Goal: Task Accomplishment & Management: Manage account settings

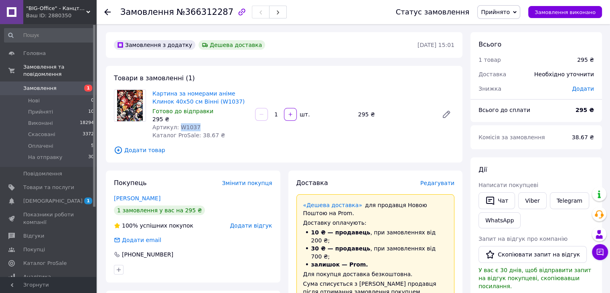
drag, startPoint x: 176, startPoint y: 126, endPoint x: 201, endPoint y: 127, distance: 25.3
click at [201, 127] on div "Артикул: W1037" at bounding box center [201, 127] width 96 height 8
copy span "W1037"
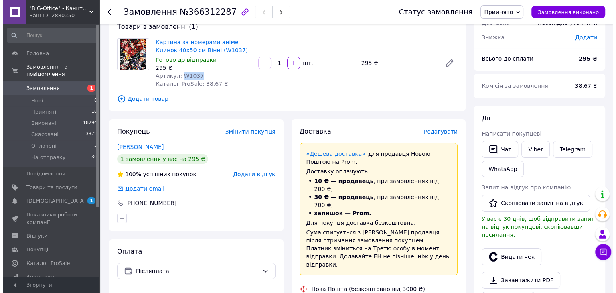
scroll to position [120, 0]
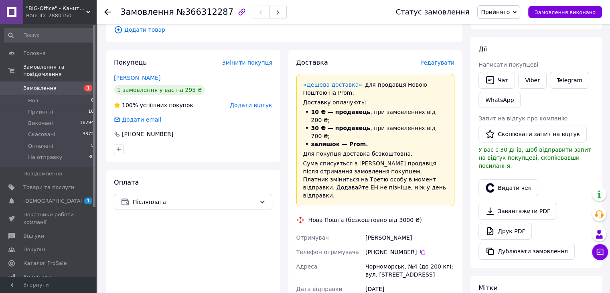
click at [433, 64] on span "Редагувати" at bounding box center [438, 62] width 34 height 6
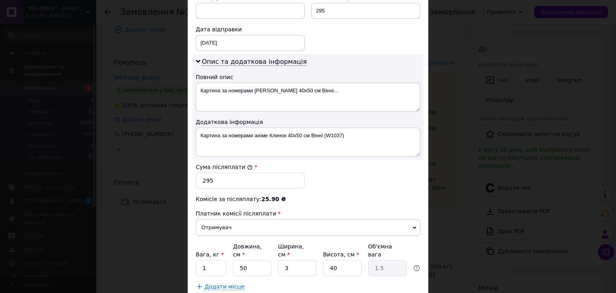
scroll to position [361, 0]
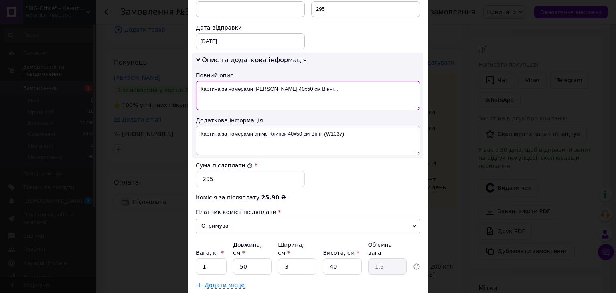
drag, startPoint x: 253, startPoint y: 87, endPoint x: 341, endPoint y: 87, distance: 87.5
click at [341, 87] on textarea "Картина за номерами аніме Клинок 40х50 см Вінні..." at bounding box center [308, 95] width 225 height 29
paste textarea "W1037"
type textarea "Картина за номерами W1037"
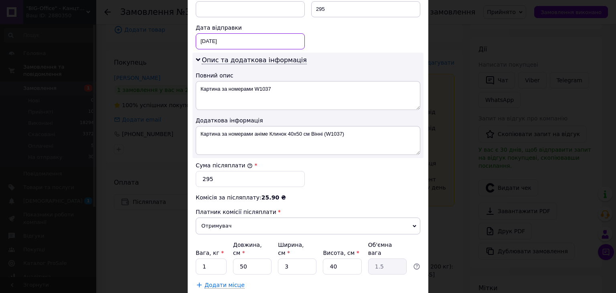
click at [241, 35] on div "12.10.2025 < 2025 > < Октябрь > Пн Вт Ср Чт Пт Сб Вс 29 30 1 2 3 4 5 6 7 8 9 10…" at bounding box center [250, 41] width 109 height 16
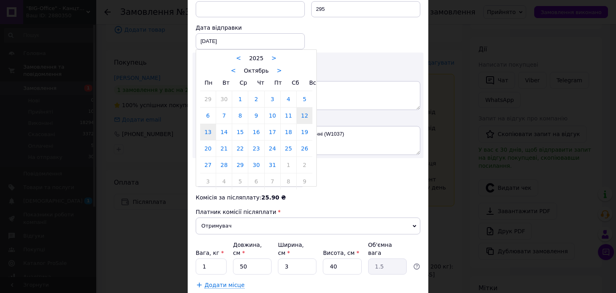
click at [205, 133] on link "13" at bounding box center [208, 132] width 16 height 16
type input "13.10.2025"
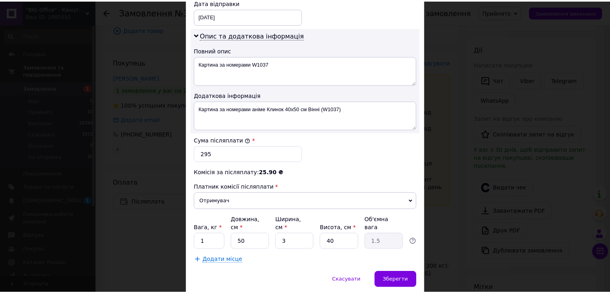
scroll to position [407, 0]
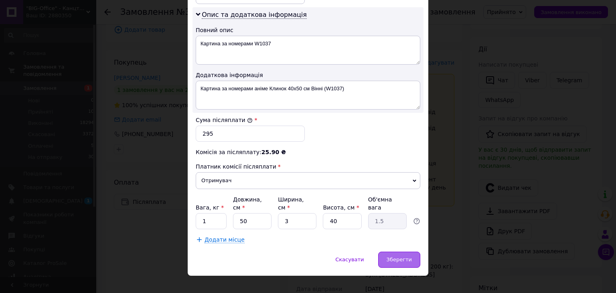
click at [405, 256] on span "Зберегти" at bounding box center [399, 259] width 25 height 6
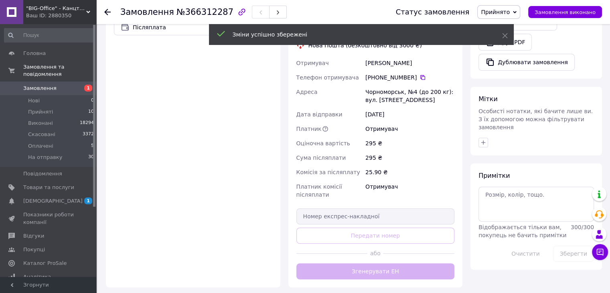
scroll to position [321, 0]
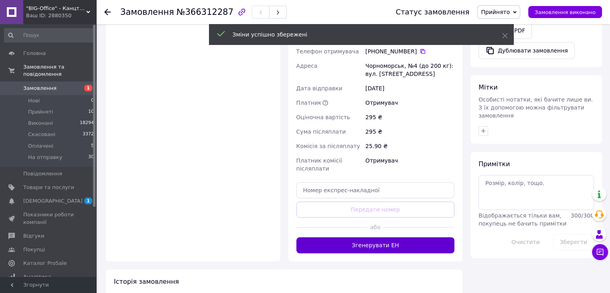
click at [367, 237] on button "Згенерувати ЕН" at bounding box center [376, 245] width 159 height 16
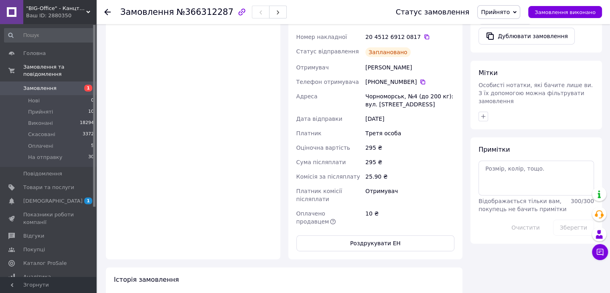
scroll to position [40, 0]
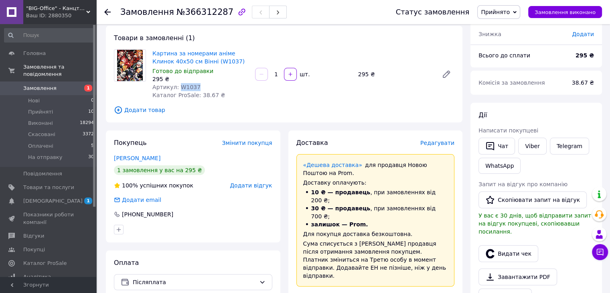
drag, startPoint x: 176, startPoint y: 85, endPoint x: 204, endPoint y: 85, distance: 28.5
click at [204, 85] on div "Артикул: W1037" at bounding box center [201, 87] width 96 height 8
copy span "W1037"
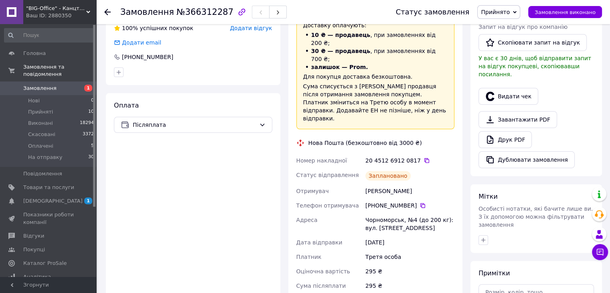
scroll to position [0, 0]
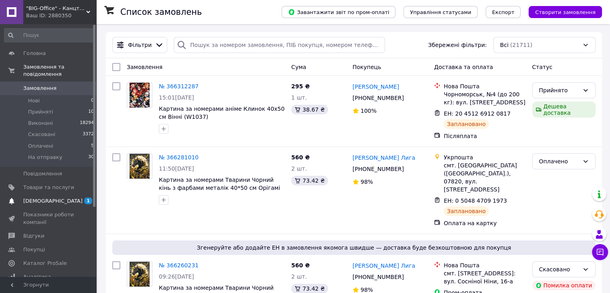
click at [44, 197] on span "[DEMOGRAPHIC_DATA]" at bounding box center [52, 200] width 59 height 7
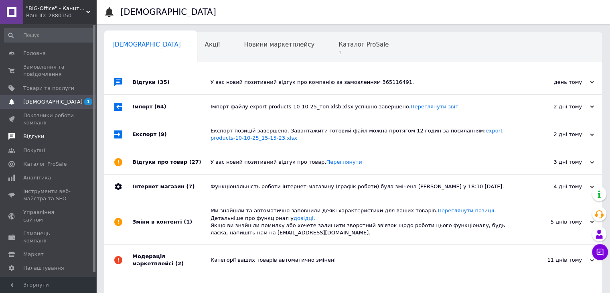
click at [33, 138] on span "Відгуки" at bounding box center [33, 136] width 21 height 7
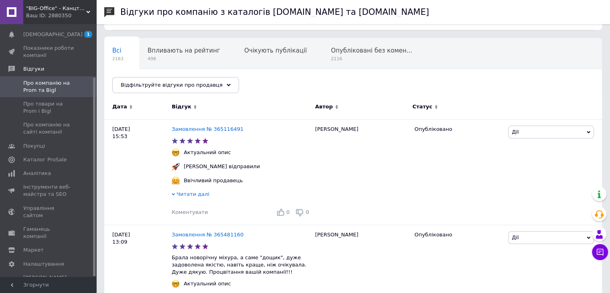
scroll to position [161, 0]
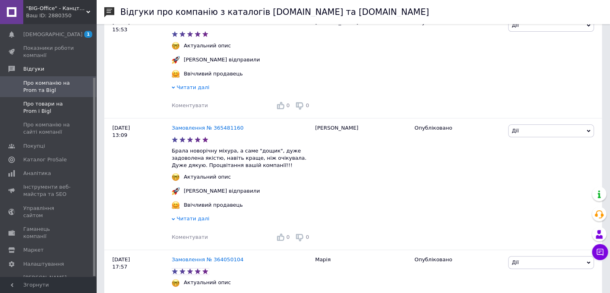
click at [45, 102] on span "Про товари на Prom і Bigl" at bounding box center [48, 107] width 51 height 14
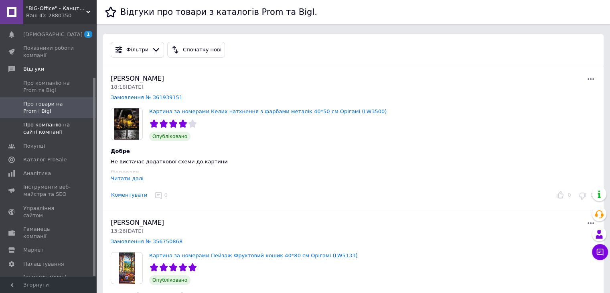
click at [48, 128] on span "Про компанію на сайті компанії" at bounding box center [48, 128] width 51 height 14
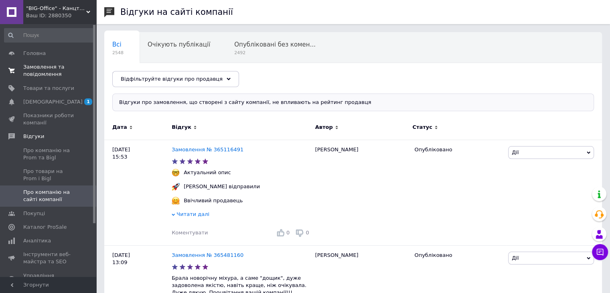
click at [41, 64] on span "Замовлення та повідомлення" at bounding box center [48, 70] width 51 height 14
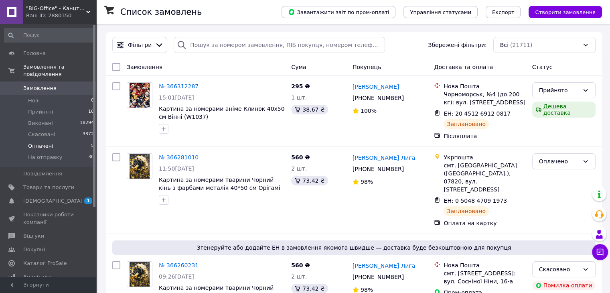
click at [37, 142] on span "Оплачені" at bounding box center [40, 145] width 25 height 7
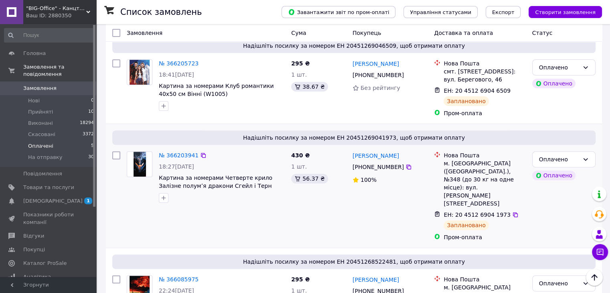
scroll to position [288, 0]
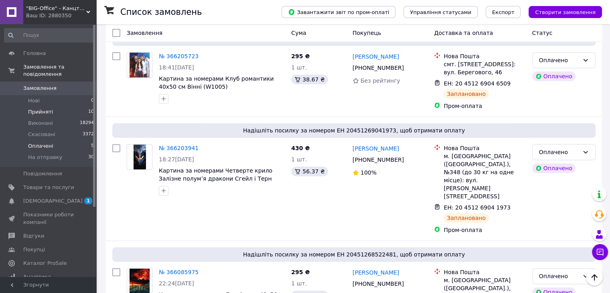
click at [43, 108] on span "Прийняті" at bounding box center [40, 111] width 25 height 7
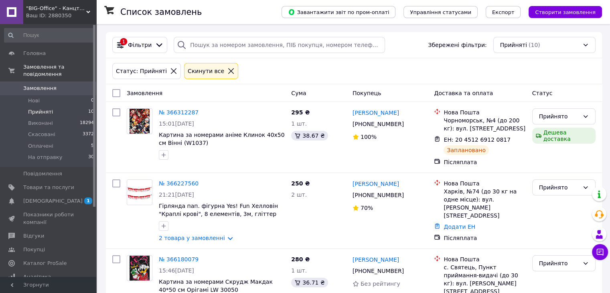
click at [228, 69] on icon at bounding box center [231, 70] width 7 height 7
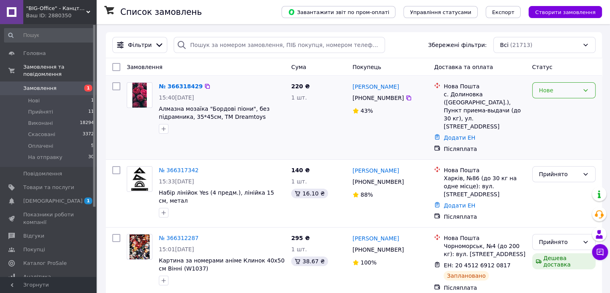
click at [547, 89] on div "Нове" at bounding box center [559, 90] width 40 height 9
click at [552, 108] on li "Прийнято" at bounding box center [564, 108] width 63 height 14
click at [406, 98] on icon at bounding box center [409, 98] width 6 height 6
click at [200, 167] on icon at bounding box center [203, 170] width 6 height 6
click at [200, 87] on icon at bounding box center [203, 86] width 6 height 6
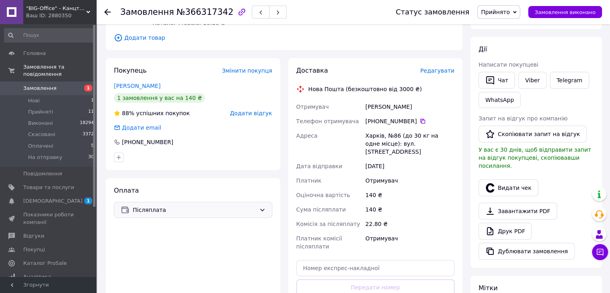
click at [165, 216] on div "Післяплата" at bounding box center [193, 210] width 159 height 16
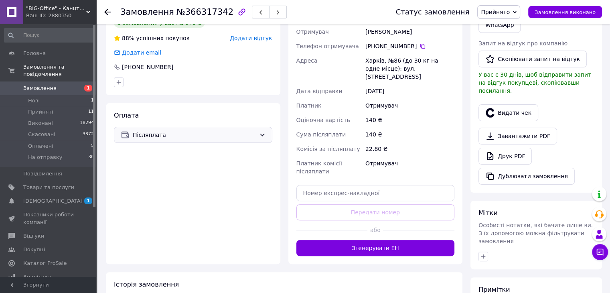
scroll to position [201, 0]
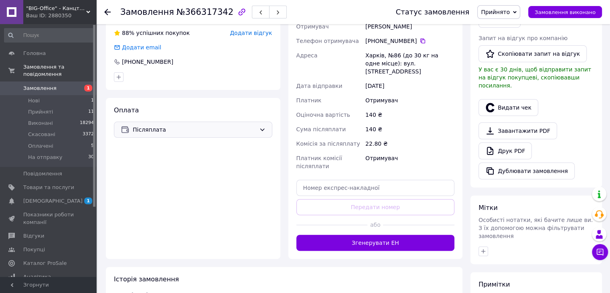
click at [153, 132] on span "Післяплата" at bounding box center [194, 129] width 123 height 9
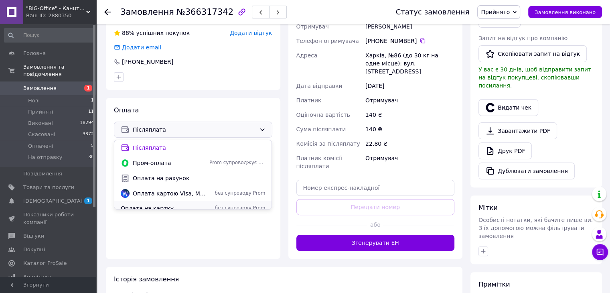
click at [143, 206] on span "Оплата на картку" at bounding box center [163, 208] width 85 height 8
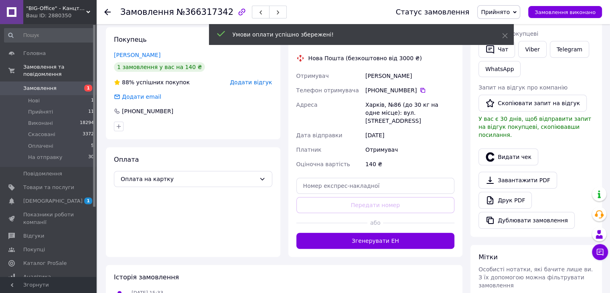
scroll to position [40, 0]
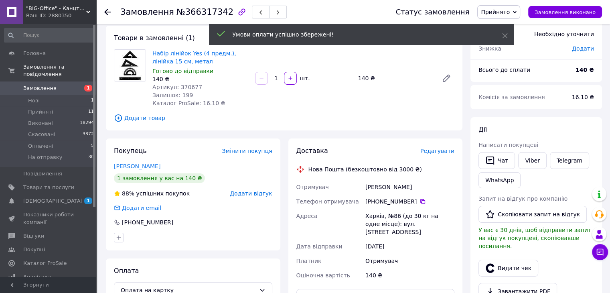
click at [506, 9] on span "Прийнято" at bounding box center [495, 12] width 29 height 6
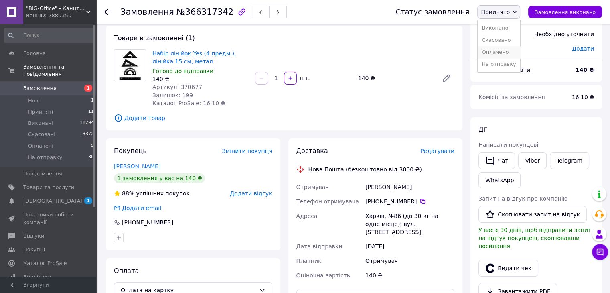
click at [503, 53] on li "Оплачено" at bounding box center [499, 52] width 42 height 12
drag, startPoint x: 176, startPoint y: 87, endPoint x: 207, endPoint y: 87, distance: 31.3
click at [207, 87] on div "Артикул: 370677" at bounding box center [201, 87] width 96 height 8
copy span "370677"
click at [502, 13] on span "Оплачено" at bounding box center [495, 12] width 29 height 6
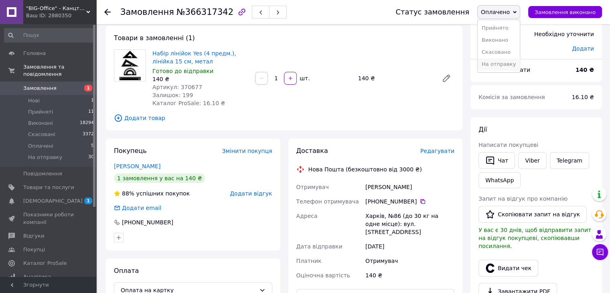
click at [502, 63] on li "На отправку" at bounding box center [499, 64] width 42 height 12
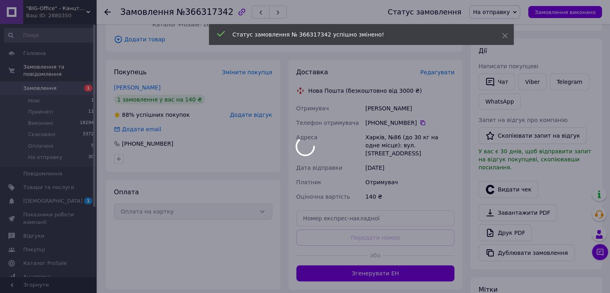
scroll to position [120, 0]
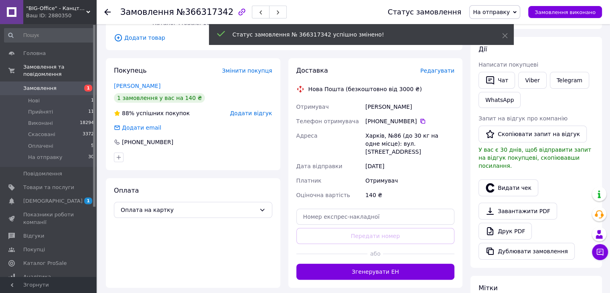
drag, startPoint x: 363, startPoint y: 106, endPoint x: 413, endPoint y: 153, distance: 69.3
click at [413, 153] on div "Отримувач Бегма Микола Телефон отримувача +380 68 190 61 13   Адреса Харків, №8…" at bounding box center [376, 151] width 162 height 103
copy div "Отримувач Бегма Микола Телефон отримувача +380 68 190 61 13   Адреса Харків, №8…"
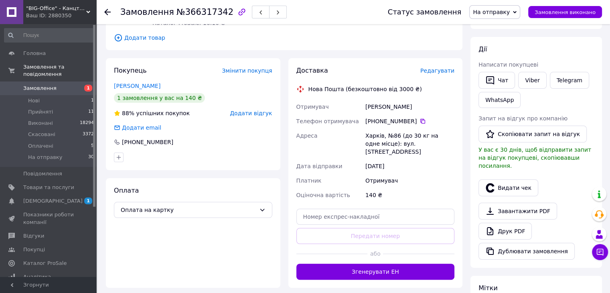
click at [456, 96] on div "Доставка Редагувати Нова Пошта (безкоштовно від 3000 ₴) Отримувач Бегма Микола …" at bounding box center [376, 173] width 175 height 230
click at [421, 120] on icon at bounding box center [423, 121] width 5 height 5
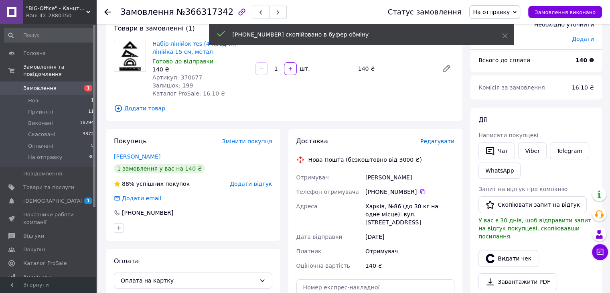
scroll to position [0, 0]
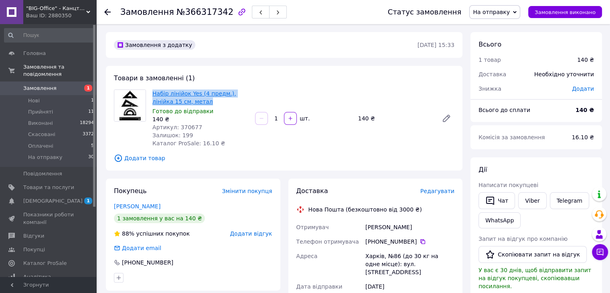
drag, startPoint x: 149, startPoint y: 91, endPoint x: 183, endPoint y: 102, distance: 35.5
click at [183, 102] on div "Набір лінійок Yes (4 предм.), лінійка 15 см, метал Готово до відправки 140 ₴ Ар…" at bounding box center [200, 118] width 103 height 61
copy link "Набір лінійок Yes (4 предм.), лінійка 15 см, метал"
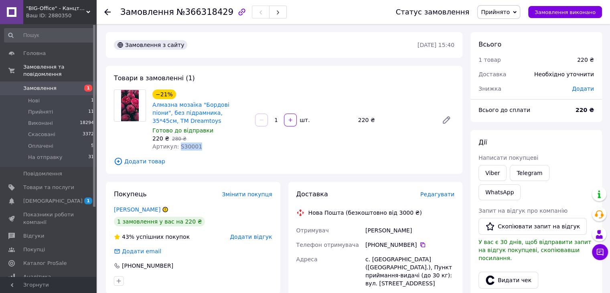
drag, startPoint x: 183, startPoint y: 149, endPoint x: 200, endPoint y: 149, distance: 17.3
click at [203, 149] on div "Артикул: S30001" at bounding box center [201, 146] width 96 height 8
copy span "S30001"
drag, startPoint x: 363, startPoint y: 228, endPoint x: 415, endPoint y: 232, distance: 52.3
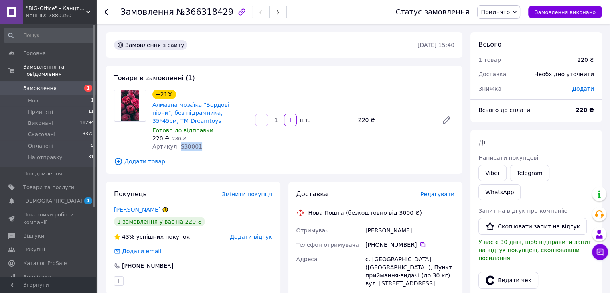
copy div "Отримувач [PERSON_NAME]"
drag, startPoint x: 176, startPoint y: 147, endPoint x: 202, endPoint y: 146, distance: 25.7
click at [202, 146] on div "Артикул: S30001" at bounding box center [201, 146] width 96 height 8
copy span "S30001"
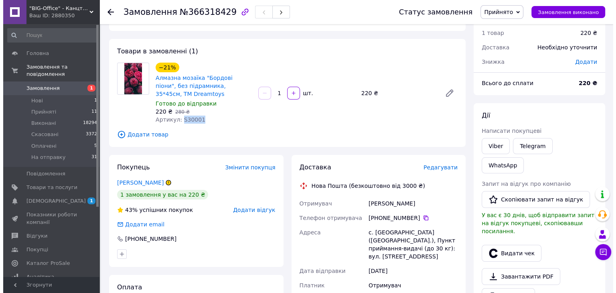
scroll to position [40, 0]
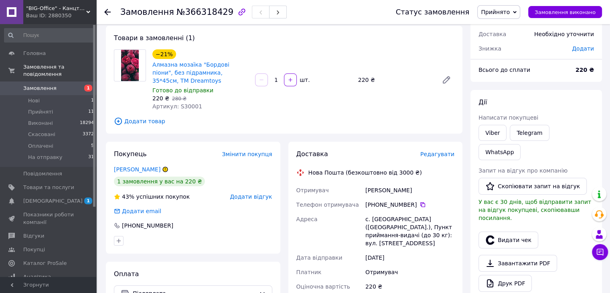
click at [441, 157] on span "Редагувати" at bounding box center [438, 154] width 34 height 6
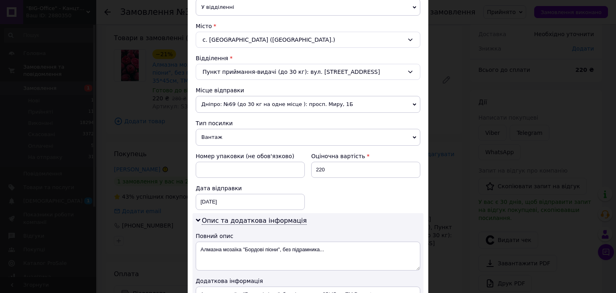
scroll to position [241, 0]
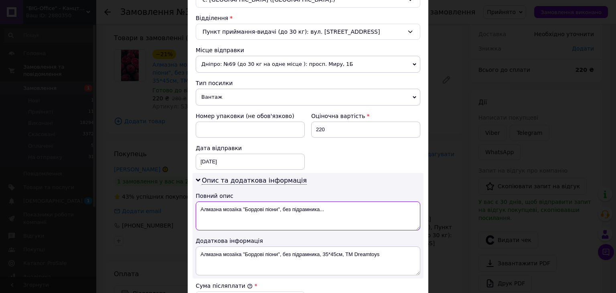
drag, startPoint x: 242, startPoint y: 205, endPoint x: 343, endPoint y: 205, distance: 101.5
click at [343, 205] on textarea "Алмазна мозаїка "Бордові піони", без підрамника..." at bounding box center [308, 215] width 225 height 29
paste textarea "S30001"
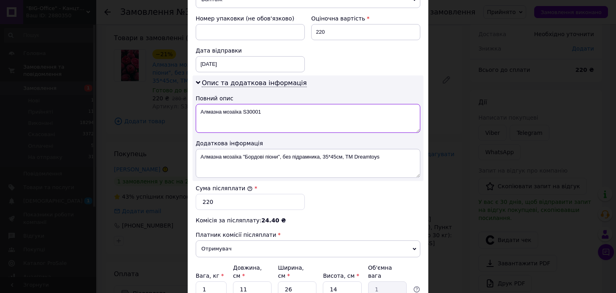
scroll to position [361, 0]
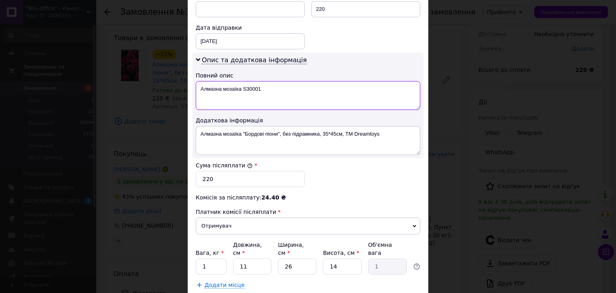
type textarea "Алмазна мозаїка S30001"
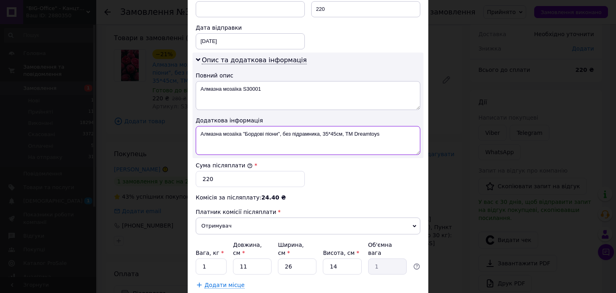
click at [395, 134] on textarea "Алмазна мозаїка "Бордові піони", без підрамника, 35*45см, ТМ Dreamtoys" at bounding box center [308, 140] width 225 height 29
paste textarea "S30001"
type textarea "Алмазна мозаїка "Бордові піони", без підрамника, 35*45см, ТМ Dreamtoys (S30001)"
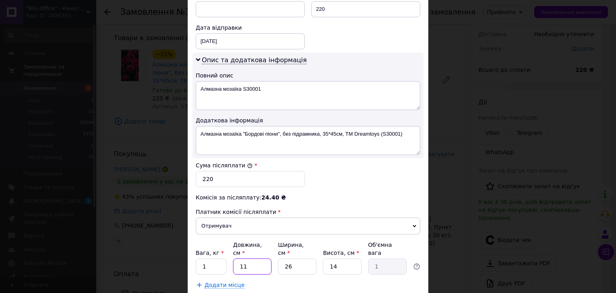
drag, startPoint x: 238, startPoint y: 256, endPoint x: 251, endPoint y: 258, distance: 13.4
click at [251, 258] on input "11" at bounding box center [252, 266] width 39 height 16
type input "3"
type input "0.27"
type input "36"
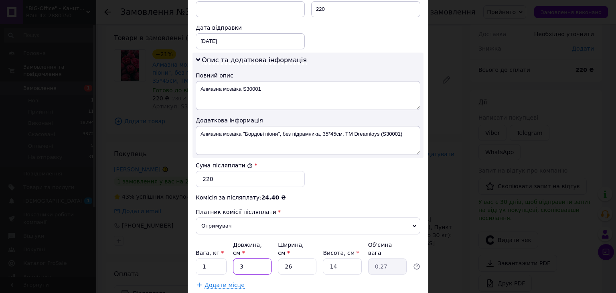
type input "3.28"
type input "36"
drag, startPoint x: 282, startPoint y: 255, endPoint x: 290, endPoint y: 256, distance: 8.5
click at [290, 258] on input "26" at bounding box center [297, 266] width 39 height 16
type input "1"
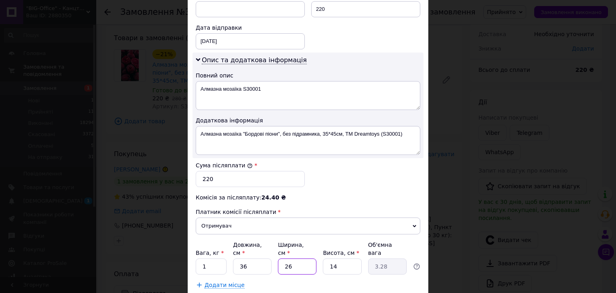
type input "0.13"
type input "11"
type input "1.39"
type input "11"
drag, startPoint x: 331, startPoint y: 256, endPoint x: 344, endPoint y: 257, distance: 12.1
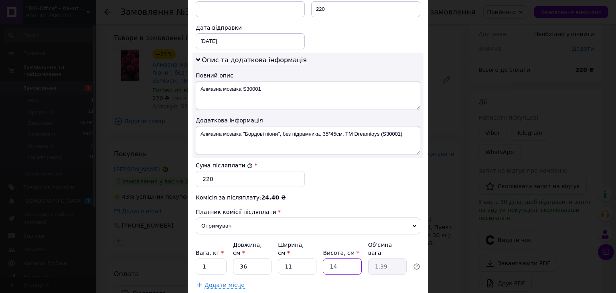
click at [344, 258] on input "14" at bounding box center [342, 266] width 39 height 16
type input "10"
type input "0.99"
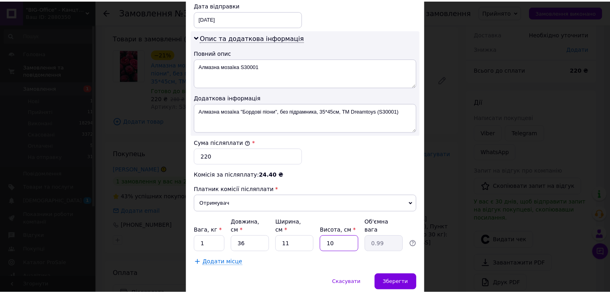
scroll to position [407, 0]
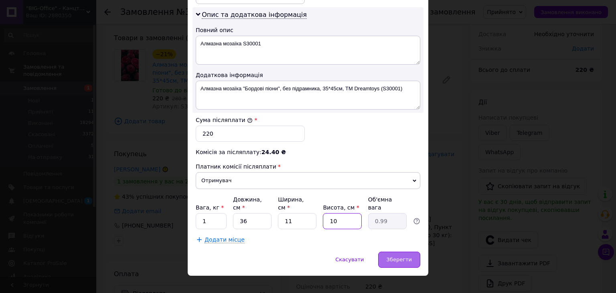
type input "10"
click at [400, 256] on span "Зберегти" at bounding box center [399, 259] width 25 height 6
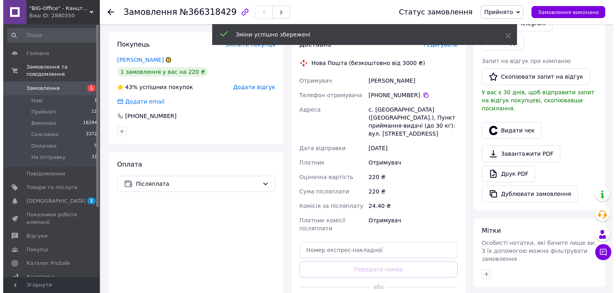
scroll to position [120, 0]
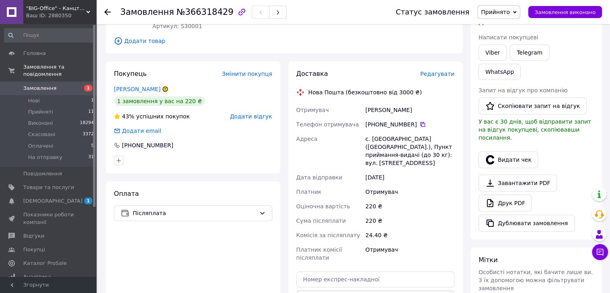
click at [440, 75] on span "Редагувати" at bounding box center [438, 74] width 34 height 6
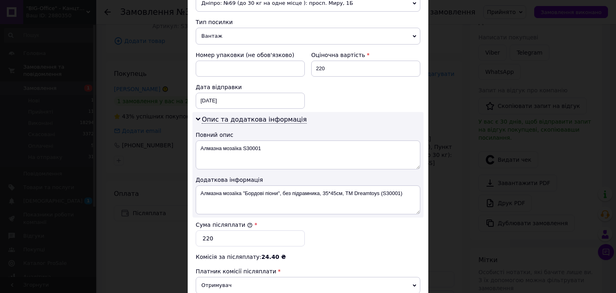
scroll to position [361, 0]
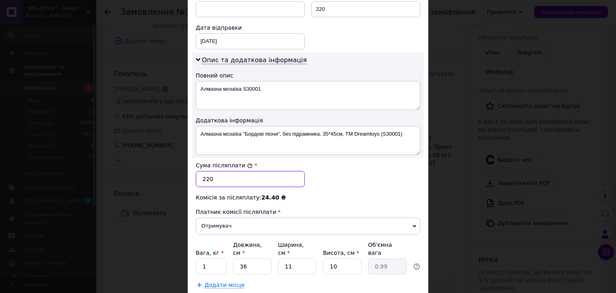
click at [205, 177] on input "220" at bounding box center [250, 179] width 109 height 16
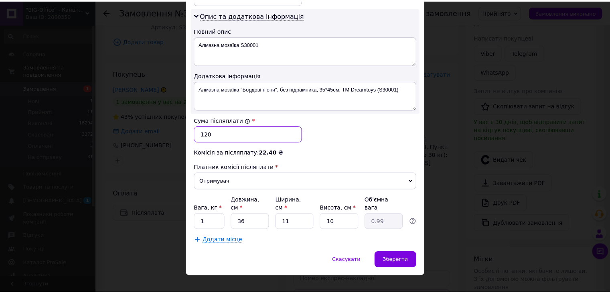
scroll to position [407, 0]
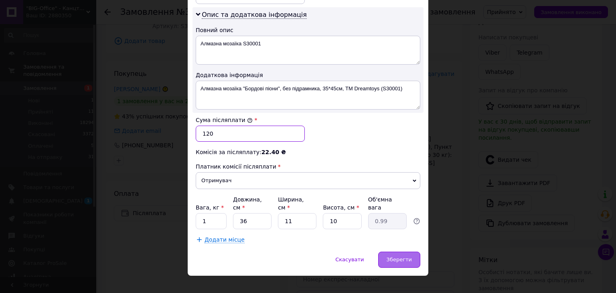
type input "120"
click at [406, 256] on span "Зберегти" at bounding box center [399, 259] width 25 height 6
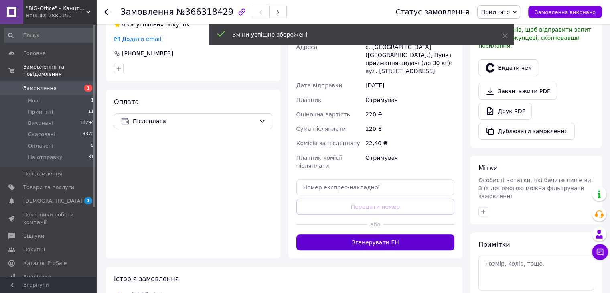
scroll to position [241, 0]
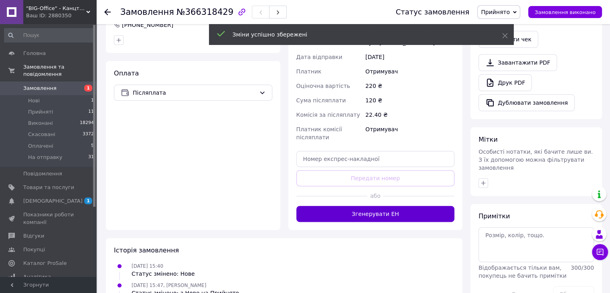
click at [377, 206] on button "Згенерувати ЕН" at bounding box center [376, 214] width 159 height 16
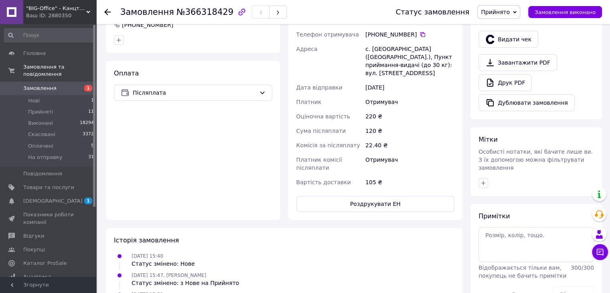
click at [509, 11] on span "Прийнято" at bounding box center [495, 12] width 29 height 6
click at [503, 66] on li "На отправку" at bounding box center [499, 64] width 42 height 12
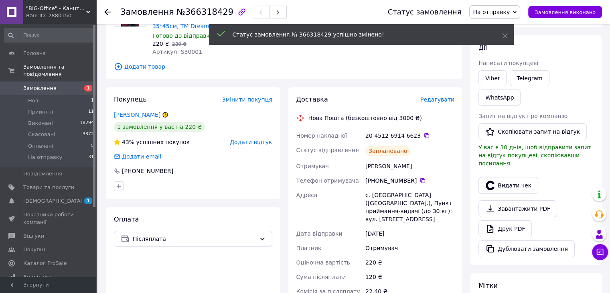
scroll to position [80, 0]
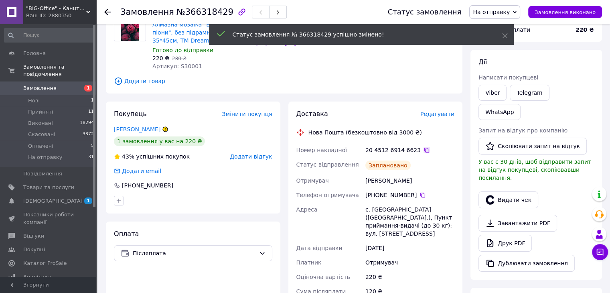
click at [425, 150] on icon at bounding box center [427, 150] width 5 height 5
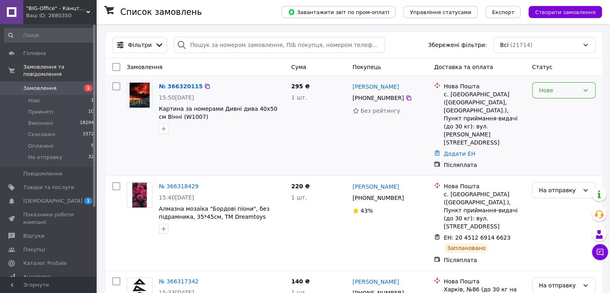
click at [547, 89] on div "Нове" at bounding box center [559, 90] width 40 height 9
click at [547, 108] on li "Прийнято" at bounding box center [564, 108] width 63 height 14
click at [406, 98] on icon at bounding box center [409, 98] width 6 height 6
